Goal: Answer question/provide support: Share knowledge or assist other users

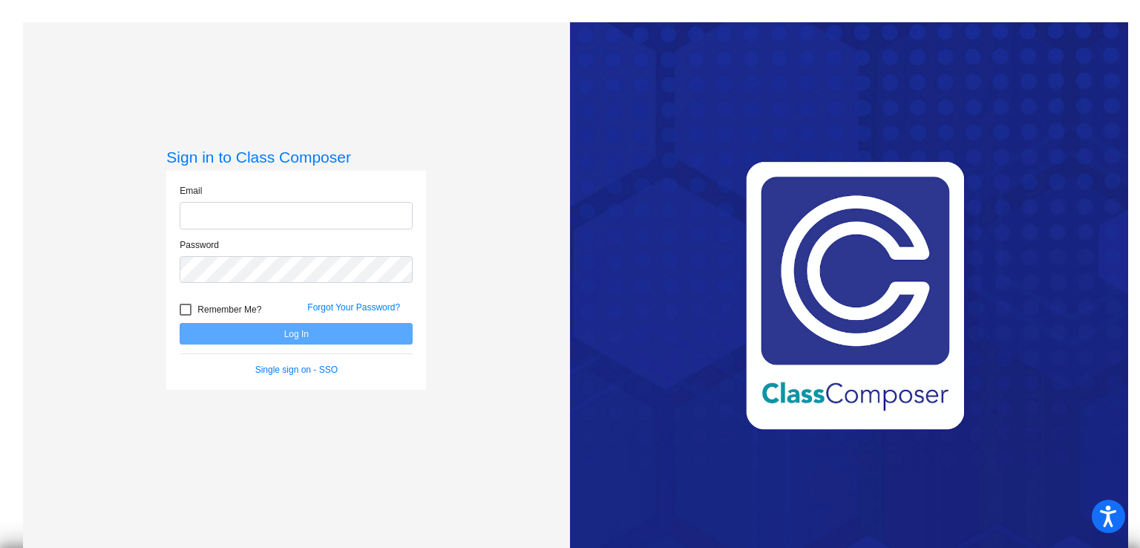
type input "[EMAIL_ADDRESS][DOMAIN_NAME]"
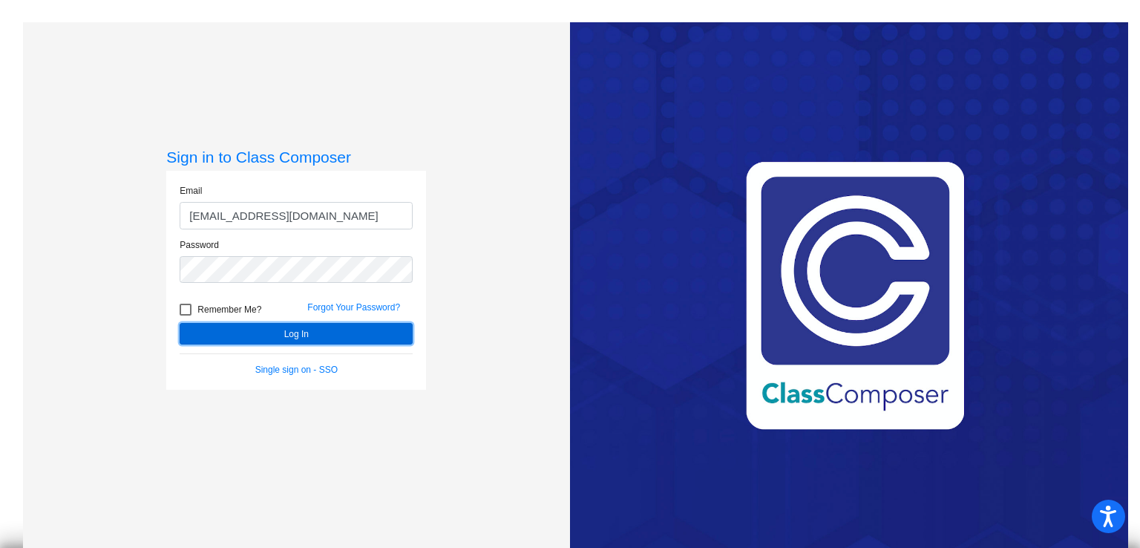
click at [331, 336] on button "Log In" at bounding box center [296, 334] width 233 height 22
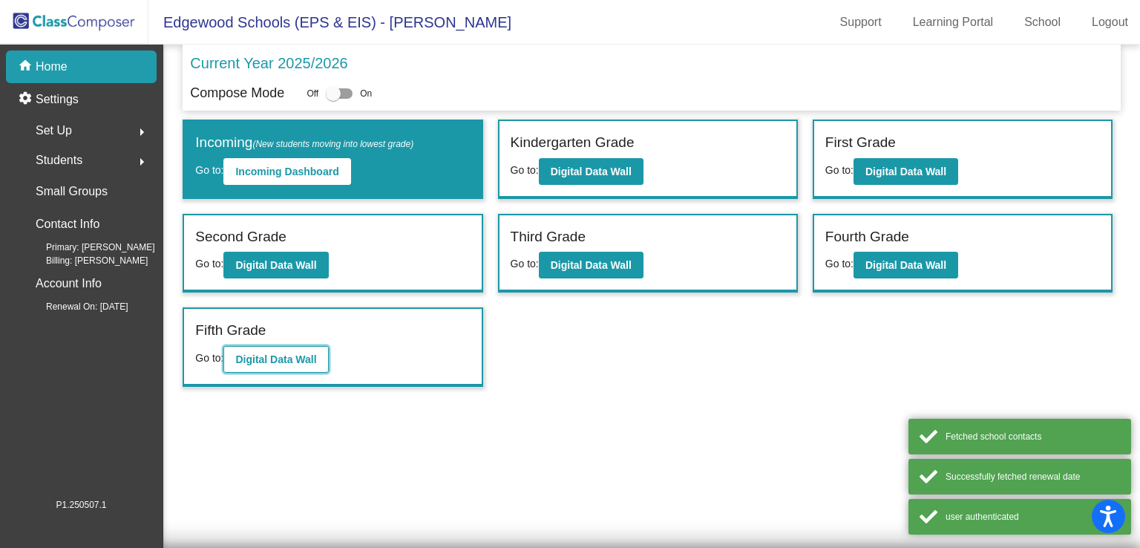
click at [263, 353] on b "Digital Data Wall" at bounding box center [275, 359] width 81 height 12
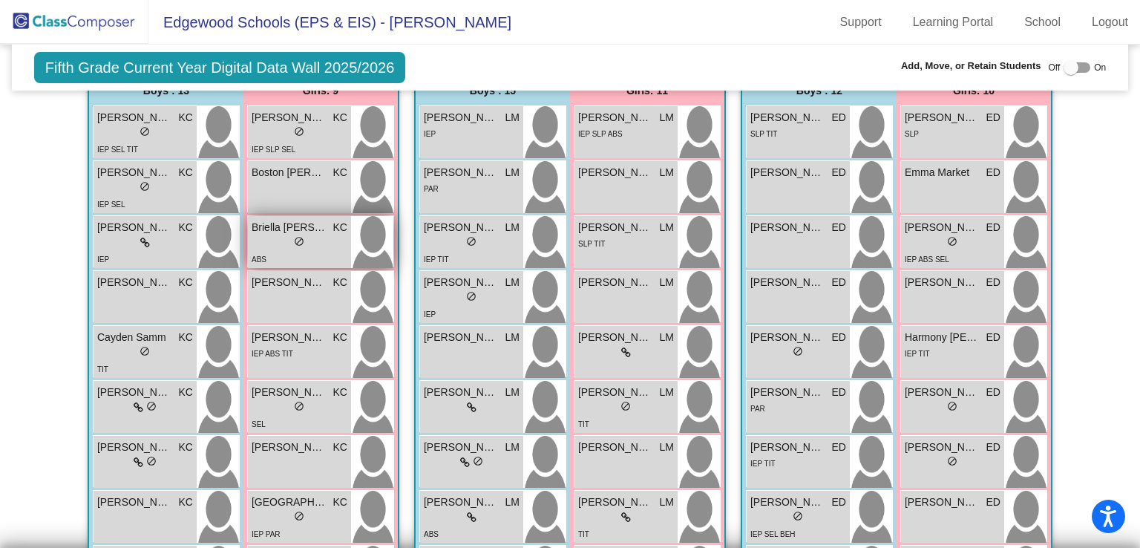
scroll to position [594, 0]
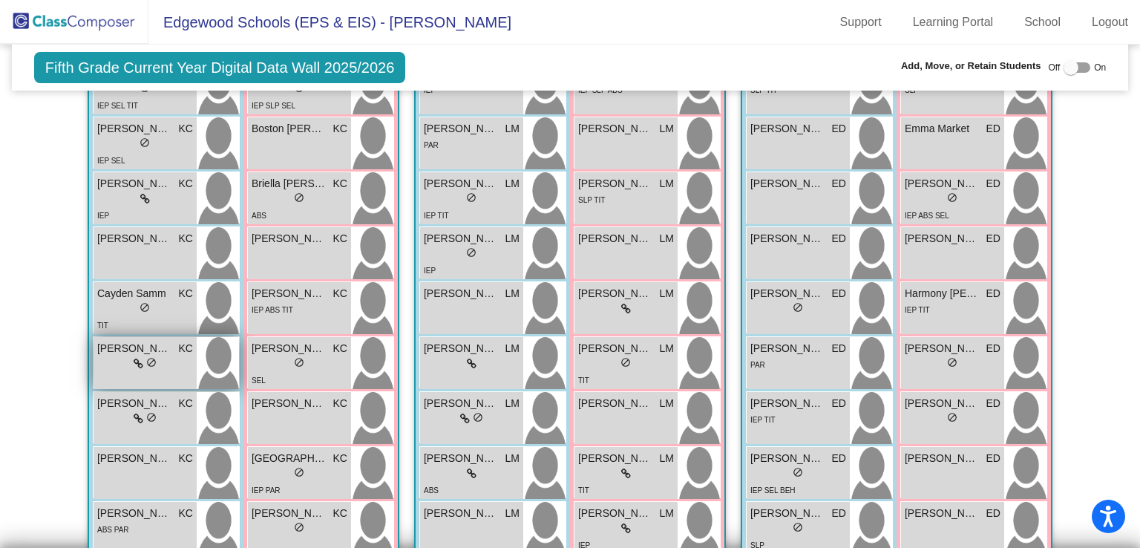
click at [122, 341] on span "[PERSON_NAME]" at bounding box center [134, 349] width 74 height 16
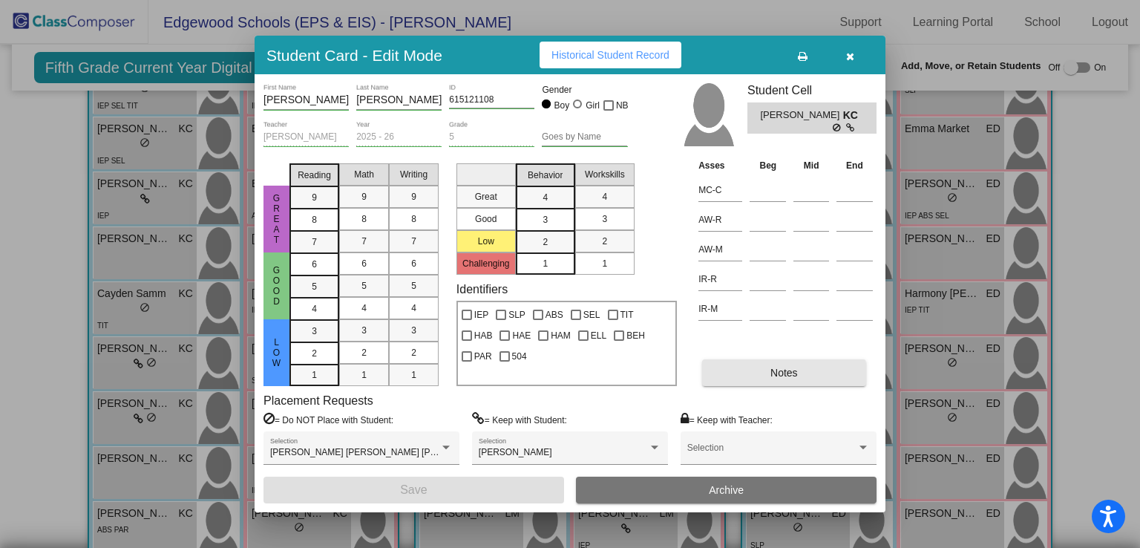
click at [721, 377] on button "Notes" at bounding box center [783, 372] width 163 height 27
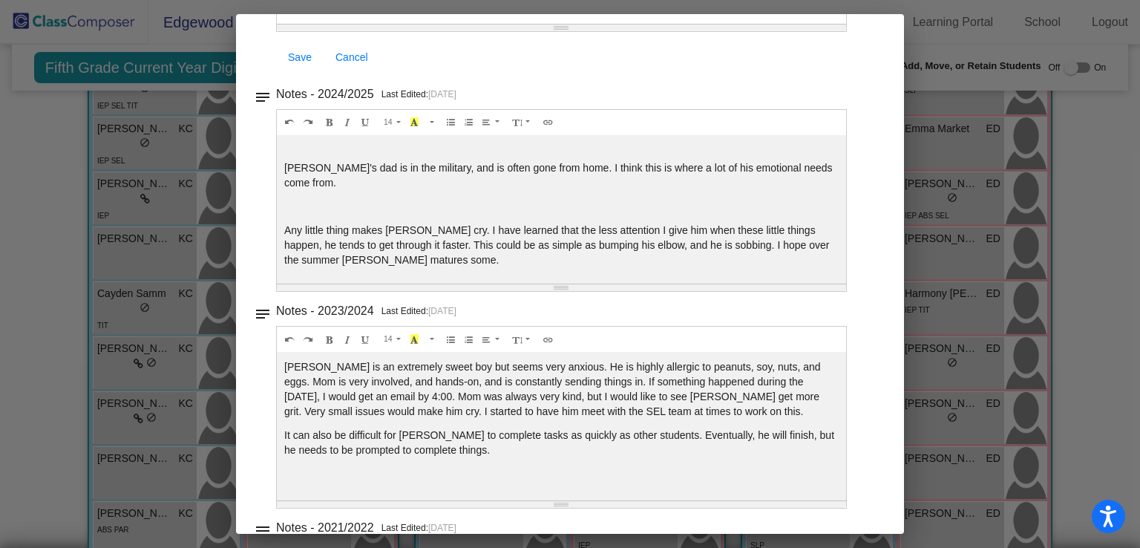
scroll to position [0, 0]
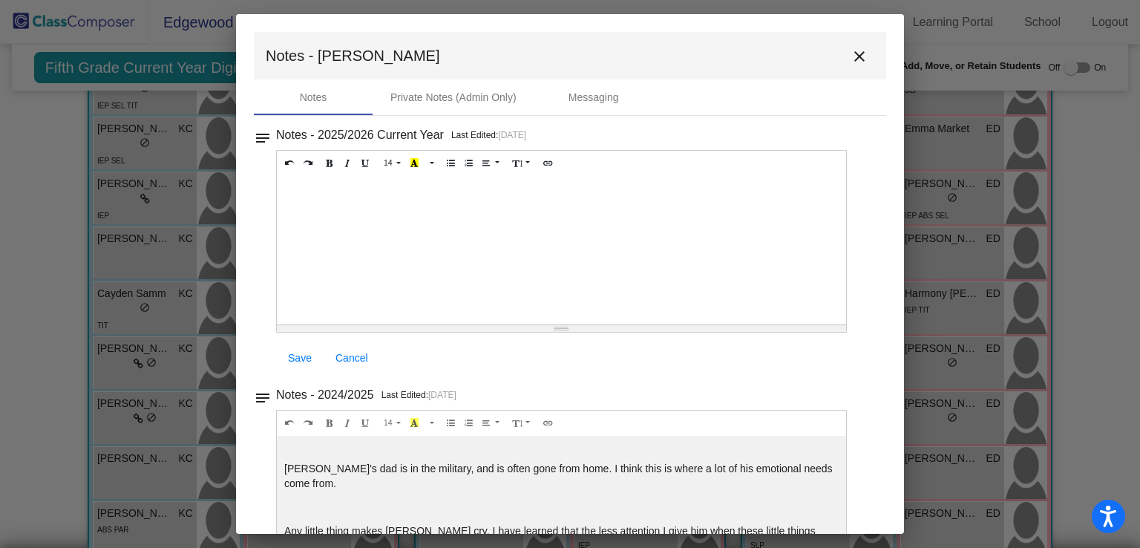
click at [850, 56] on mat-icon "close" at bounding box center [859, 56] width 18 height 18
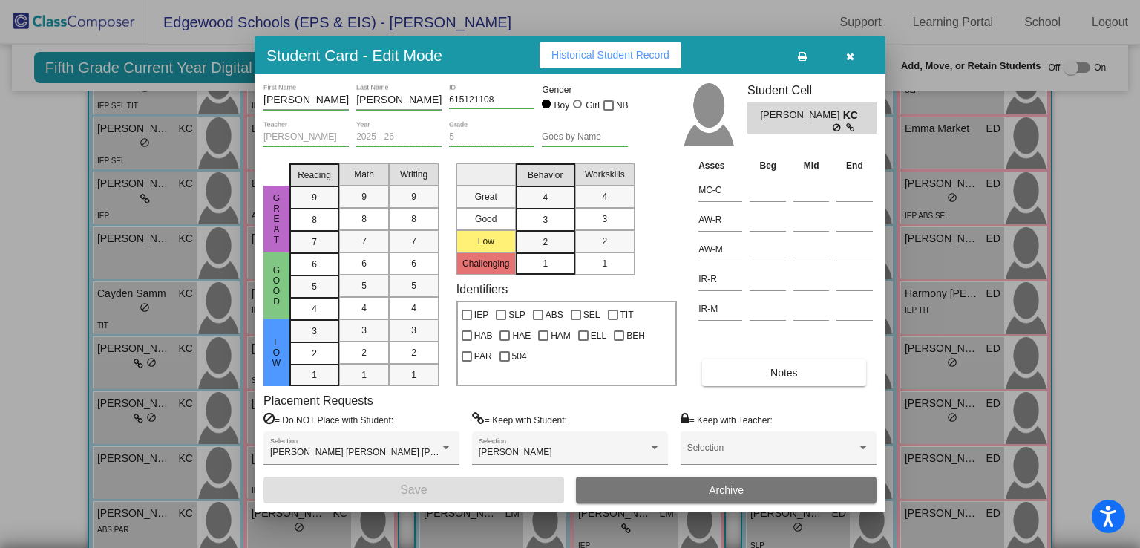
click at [853, 53] on icon "button" at bounding box center [850, 56] width 8 height 10
